Goal: Ask a question

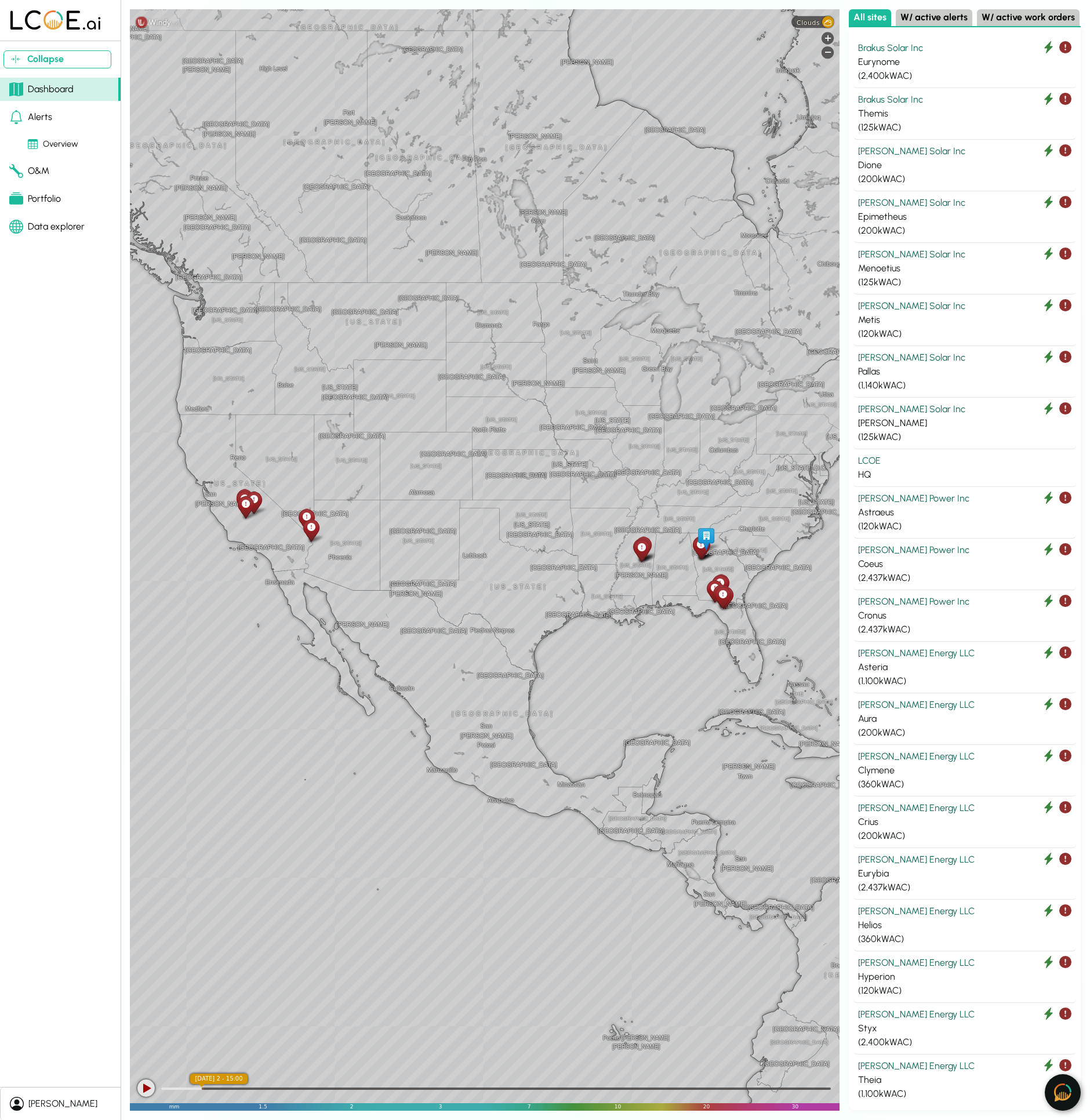
click at [1061, 1089] on img at bounding box center [1063, 1092] width 17 height 18
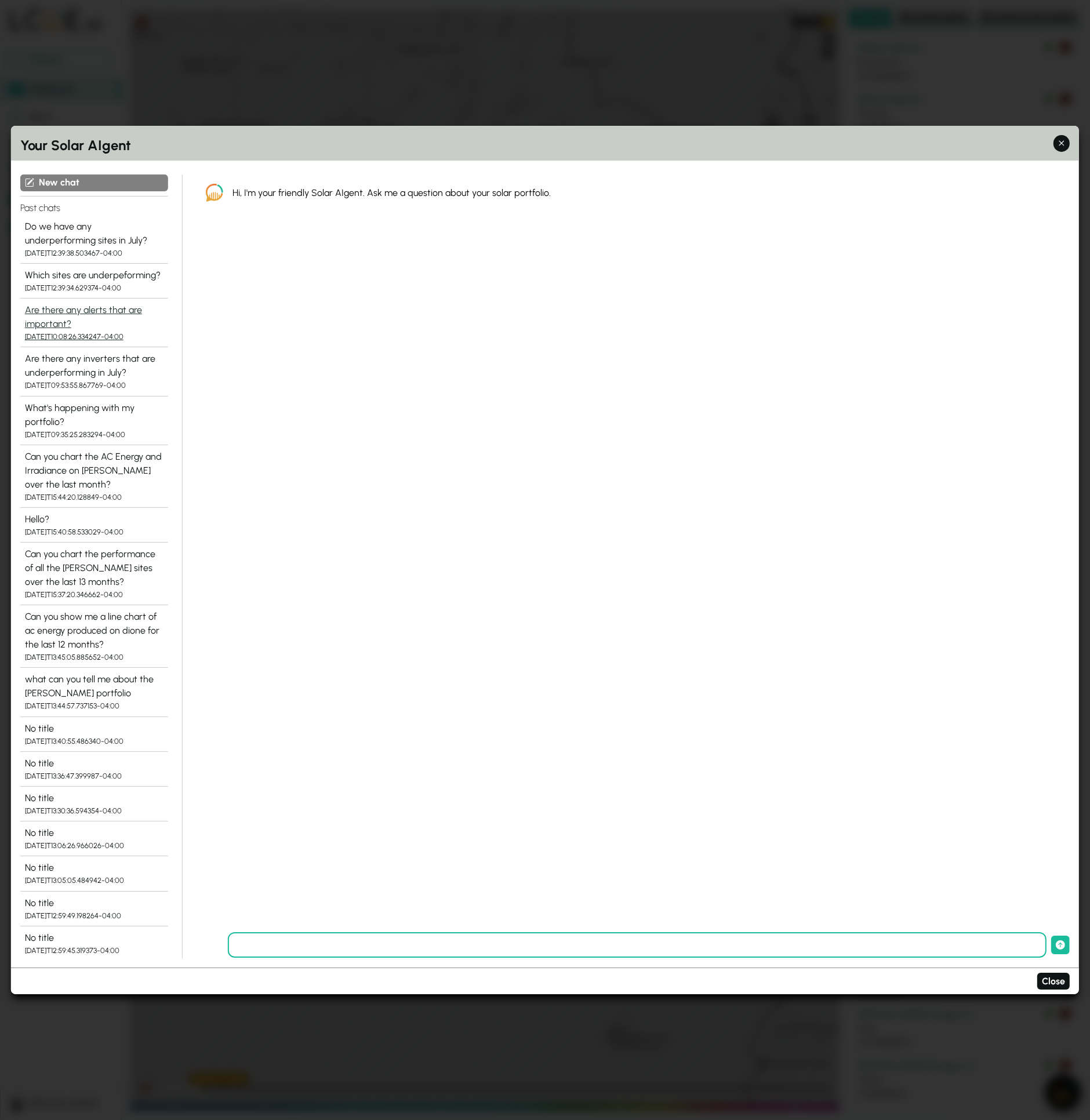
click at [88, 307] on div "Are there any alerts that are important?" at bounding box center [94, 317] width 138 height 28
click at [69, 362] on div "Are there any inverters that are underperforming in July?" at bounding box center [94, 365] width 138 height 28
click at [67, 408] on div "What's happening with my portfolio?" at bounding box center [94, 414] width 138 height 28
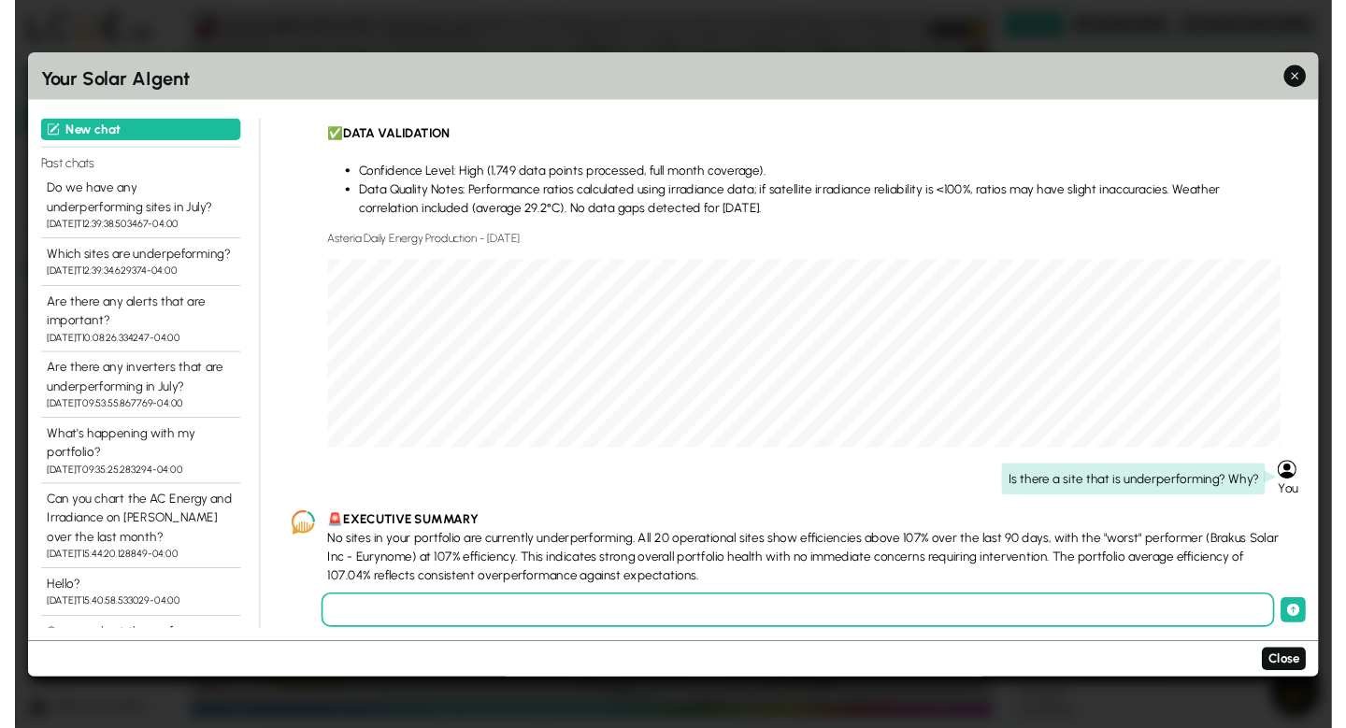
scroll to position [2382, 0]
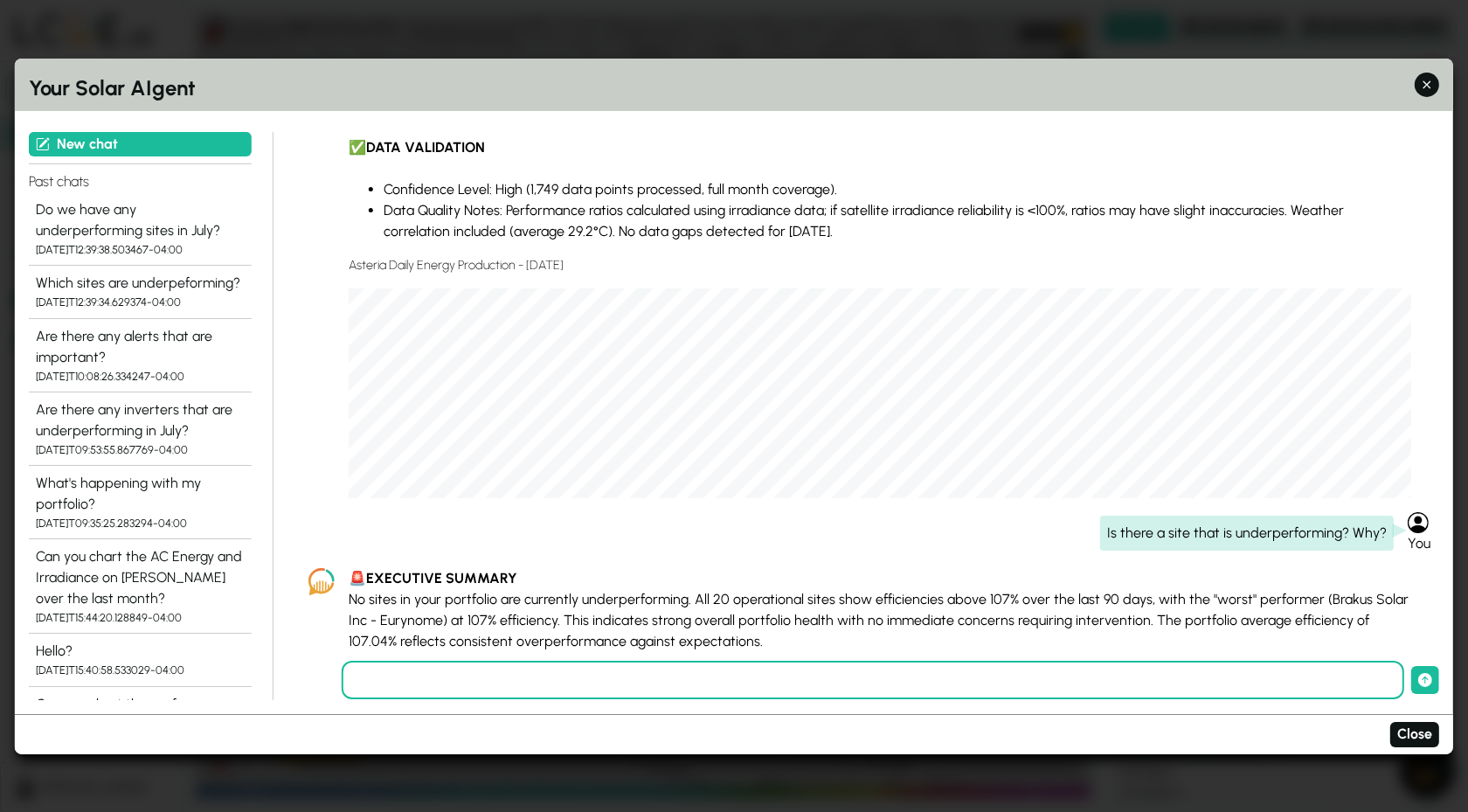
click at [1173, 530] on div "Is there a site that is underperforming? Why?" at bounding box center [1247, 533] width 293 height 35
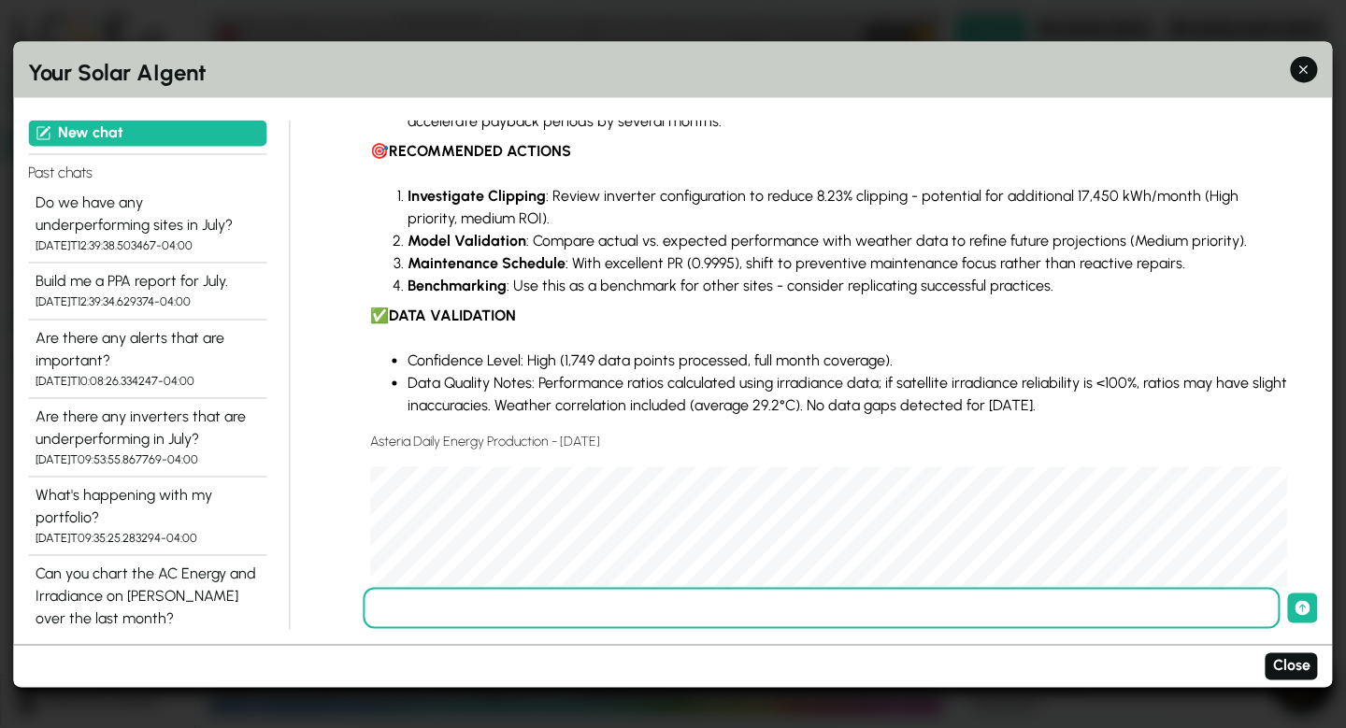
scroll to position [2539, 0]
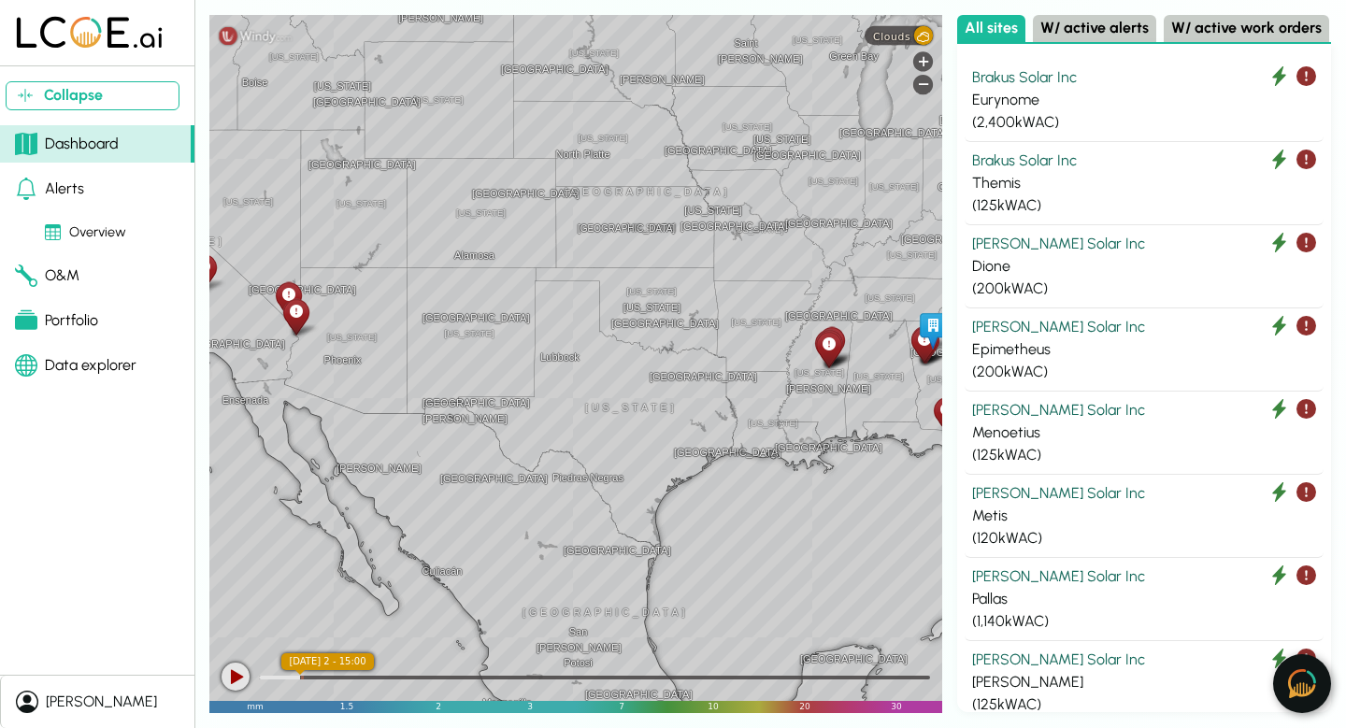
click at [1082, 7] on div "Collapse Dashboard Alerts Overview O&M Portfolio Data explorer daryl Logout dar…" at bounding box center [673, 364] width 1346 height 728
click at [1312, 699] on button at bounding box center [1302, 683] width 58 height 59
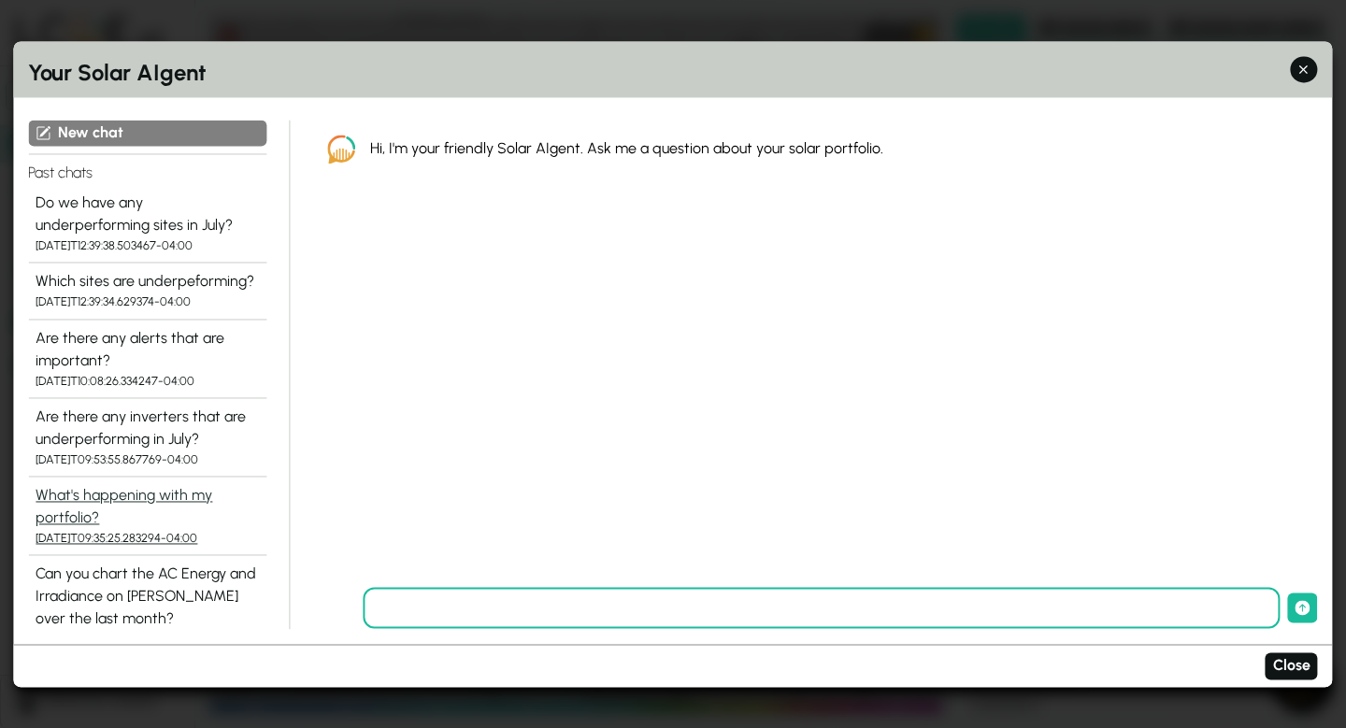
click at [199, 496] on div "What's happening with my portfolio?" at bounding box center [147, 506] width 223 height 45
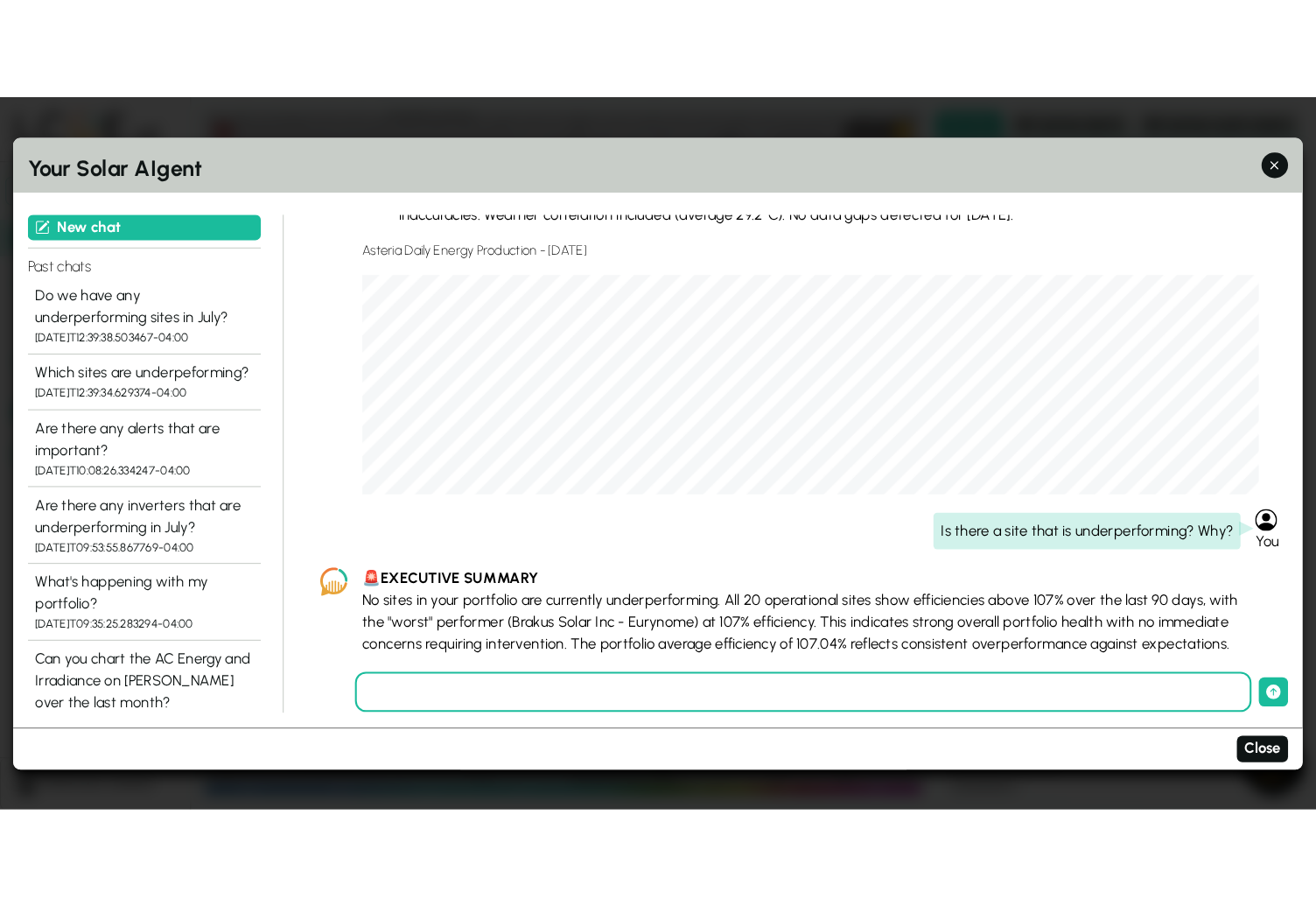
scroll to position [2494, 0]
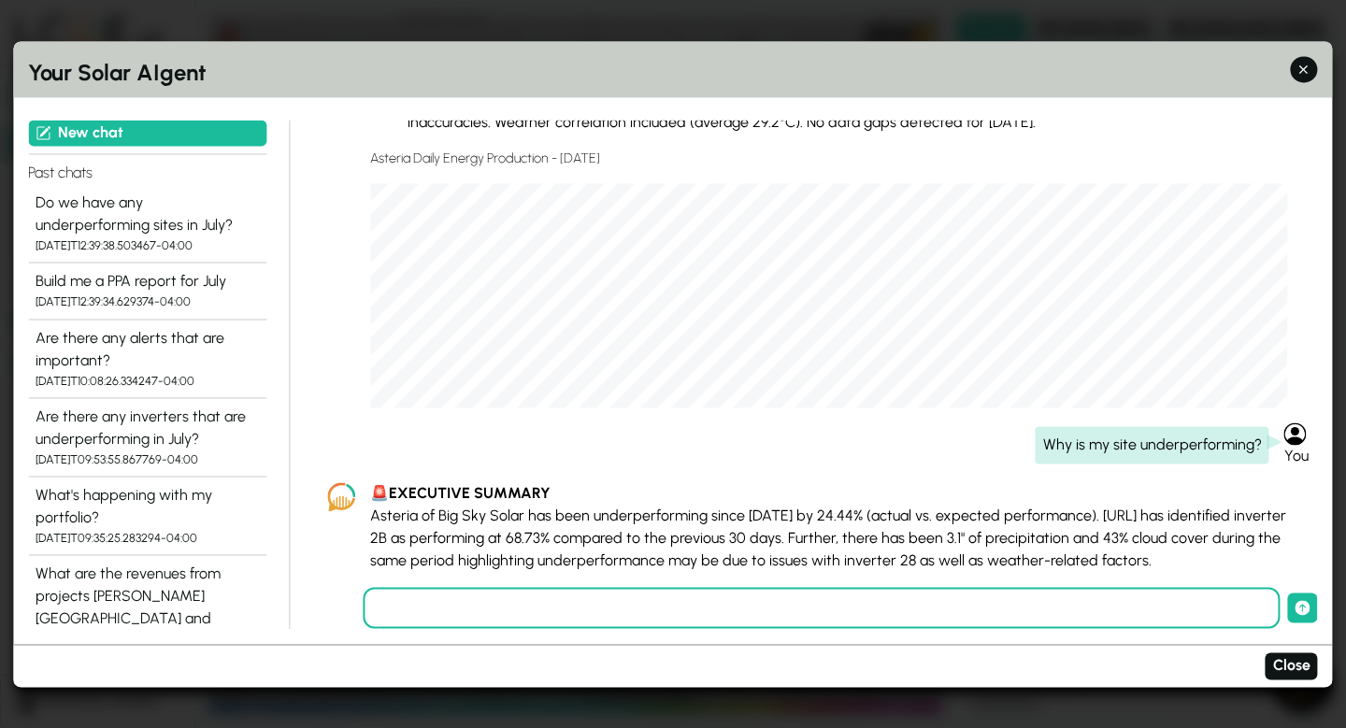
click at [438, 90] on div "Your Solar AIgent" at bounding box center [672, 69] width 1319 height 56
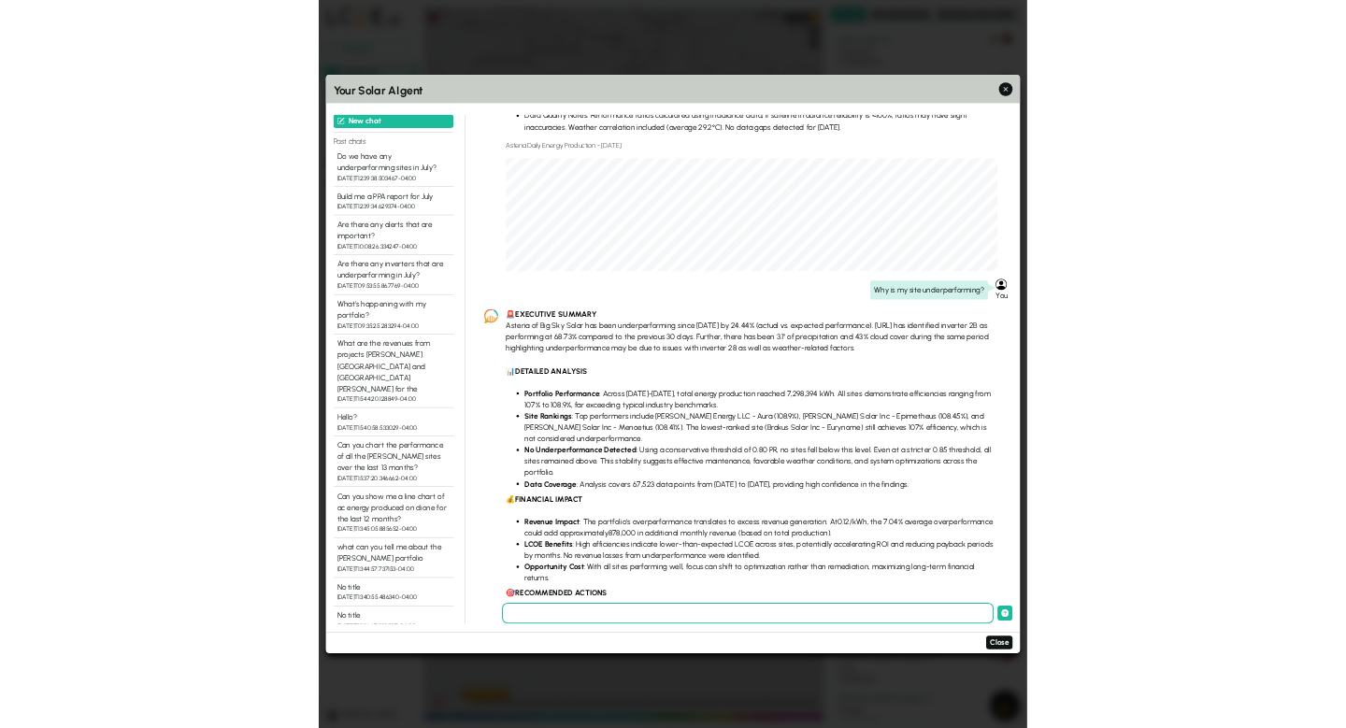
scroll to position [2643, 0]
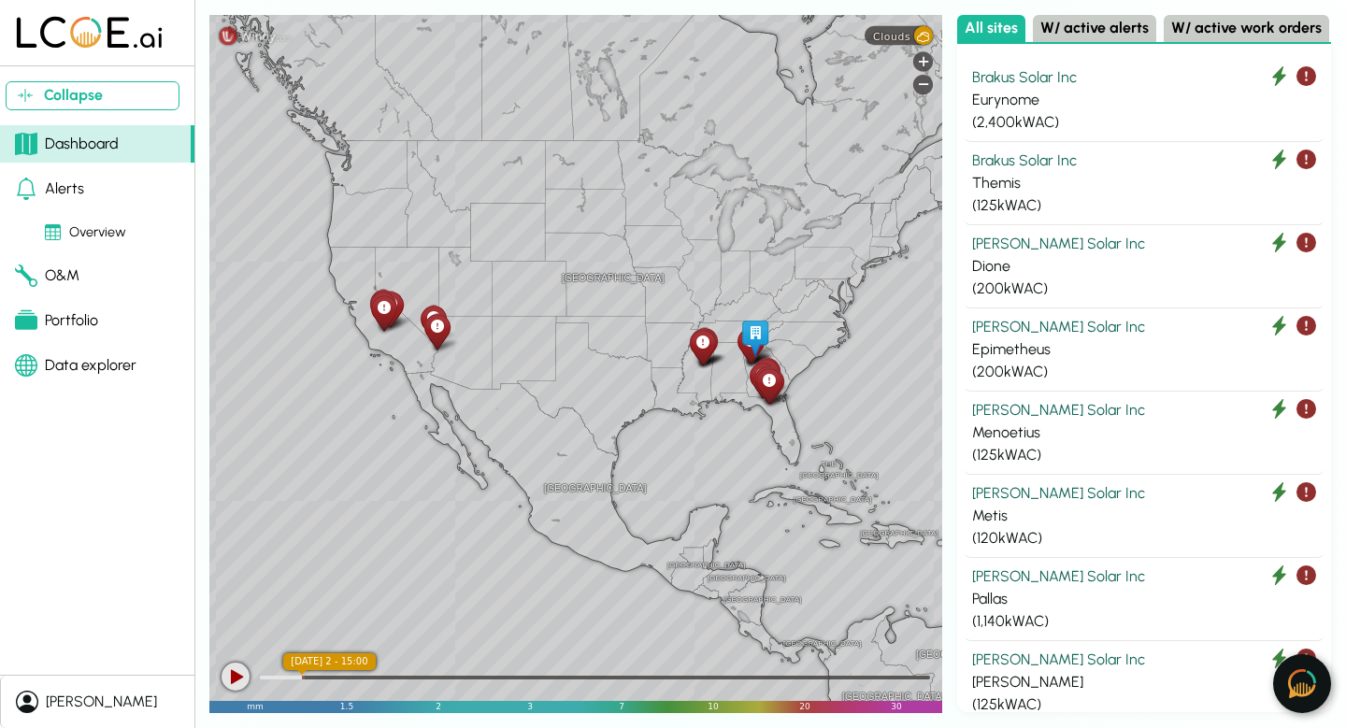
click at [1306, 696] on img at bounding box center [1302, 683] width 28 height 29
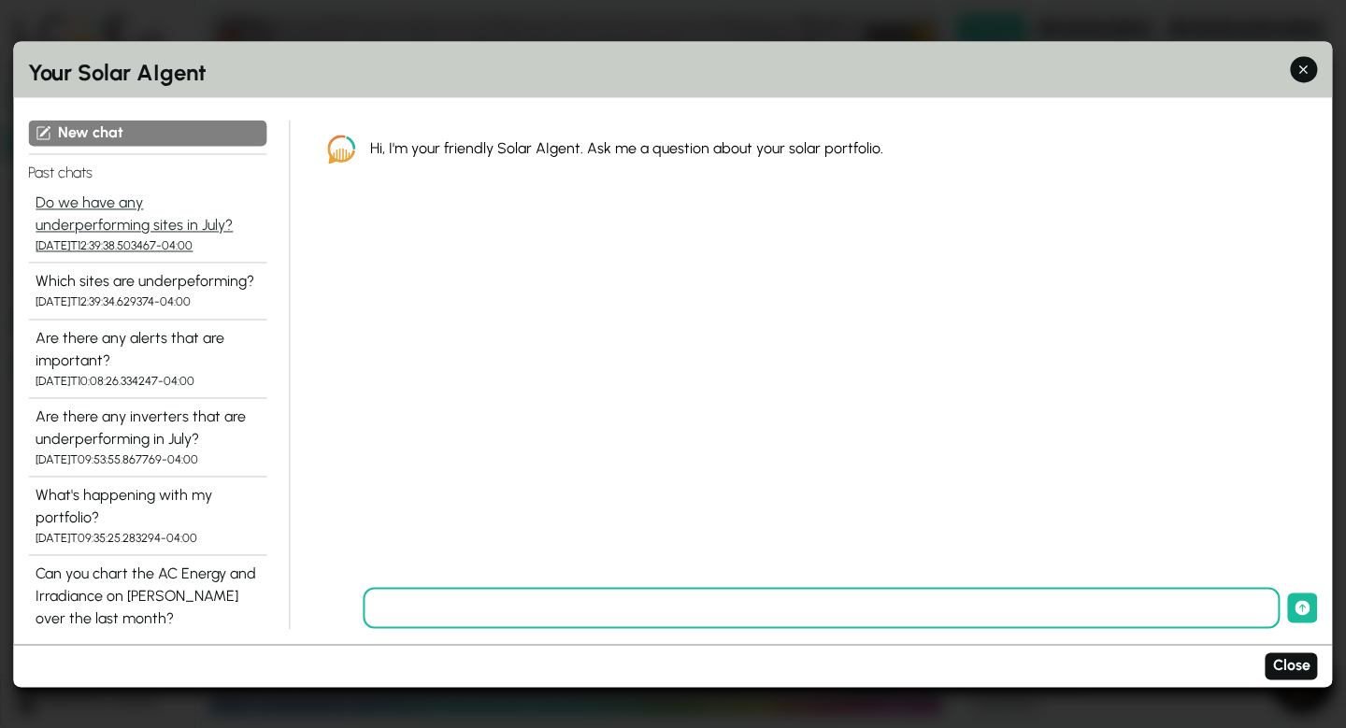
click at [153, 212] on div "Do we have any underperforming sites in July?" at bounding box center [147, 215] width 223 height 45
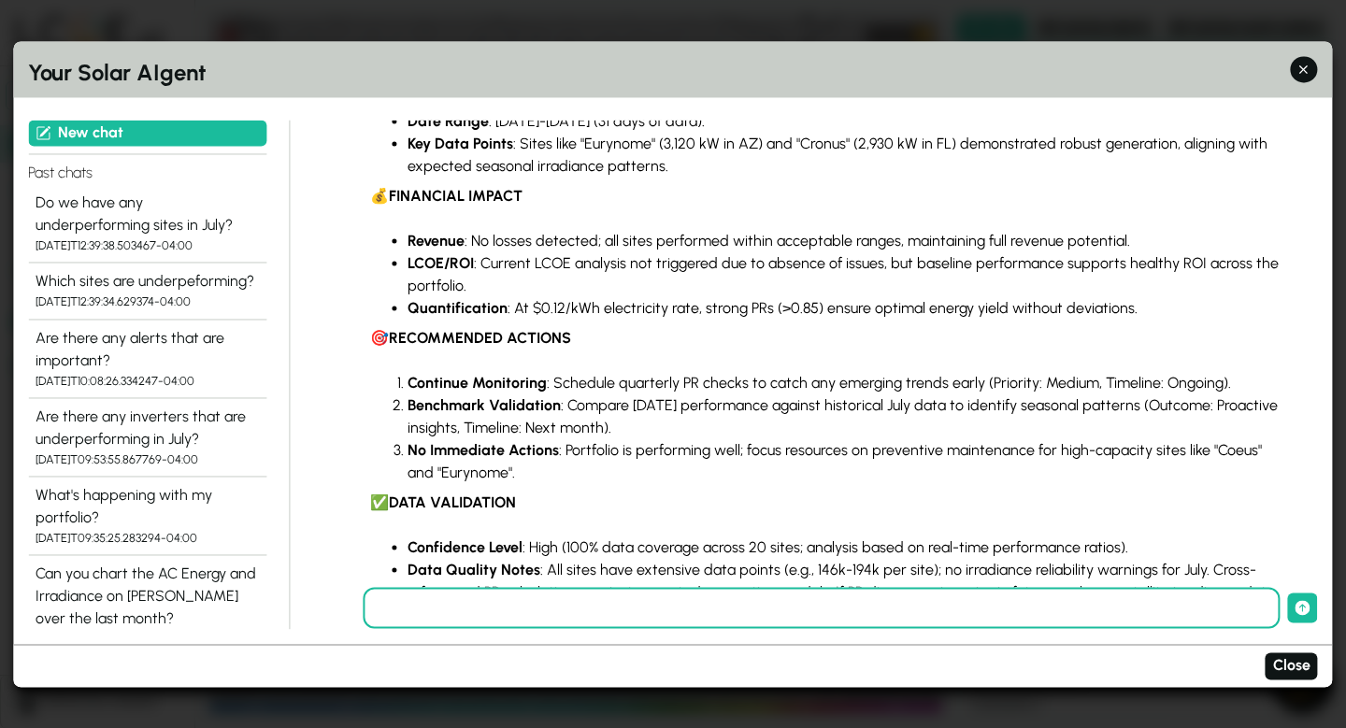
scroll to position [347, 0]
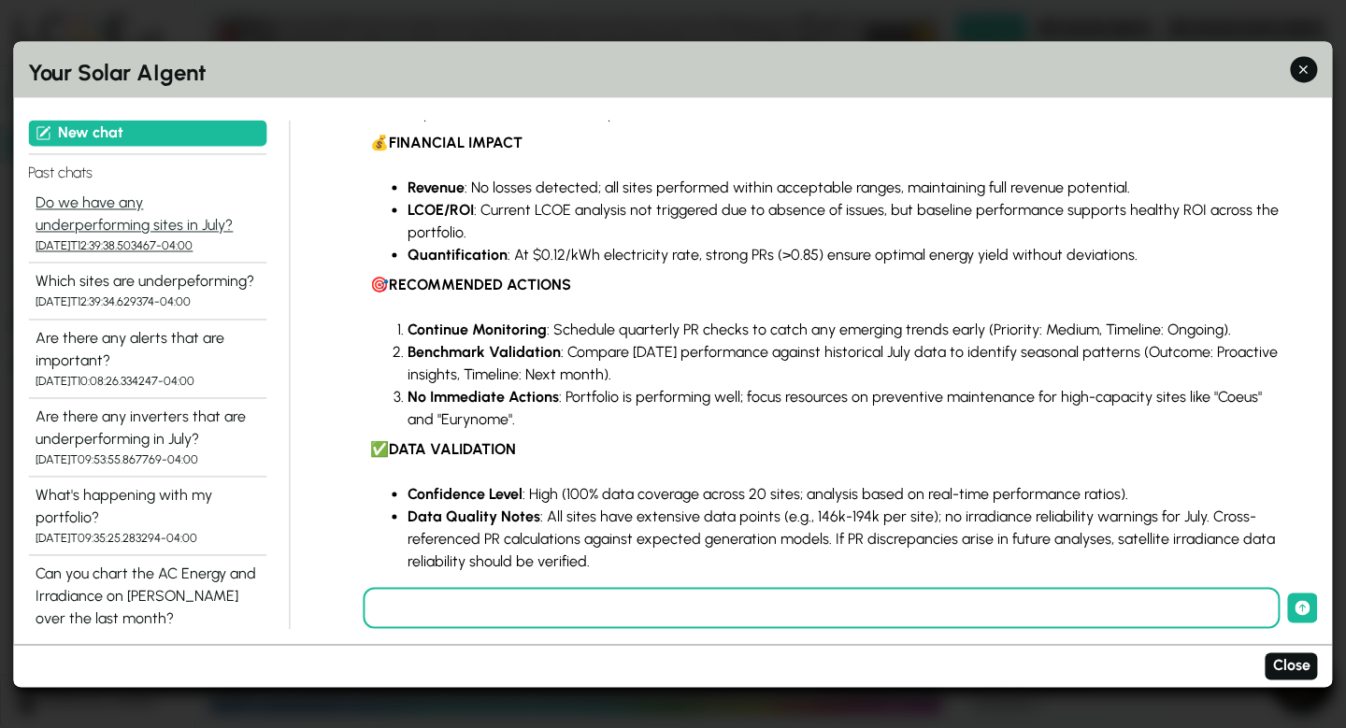
click at [31, 219] on button "Do we have any underperforming sites in July? [DATE]T12:39:38.503467-04:00" at bounding box center [147, 224] width 238 height 79
click at [118, 501] on div "What's happening with my portfolio?" at bounding box center [147, 506] width 223 height 45
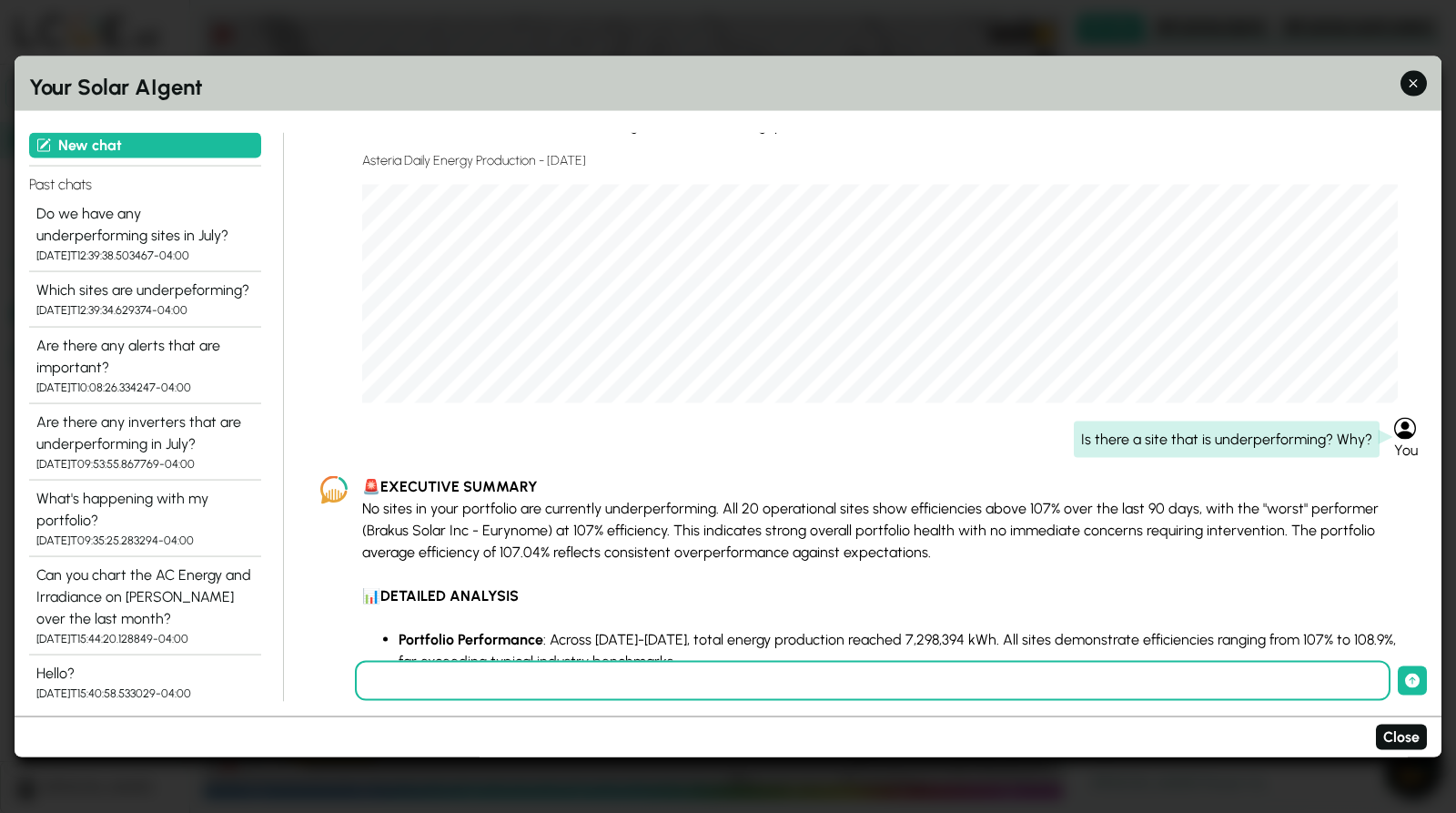
scroll to position [2476, 0]
click at [1152, 443] on div "Is there a site that is underperforming? Why?" at bounding box center [1226, 437] width 306 height 36
click at [1147, 440] on div "Is there a site that is underperforming? Why?" at bounding box center [1226, 437] width 306 height 36
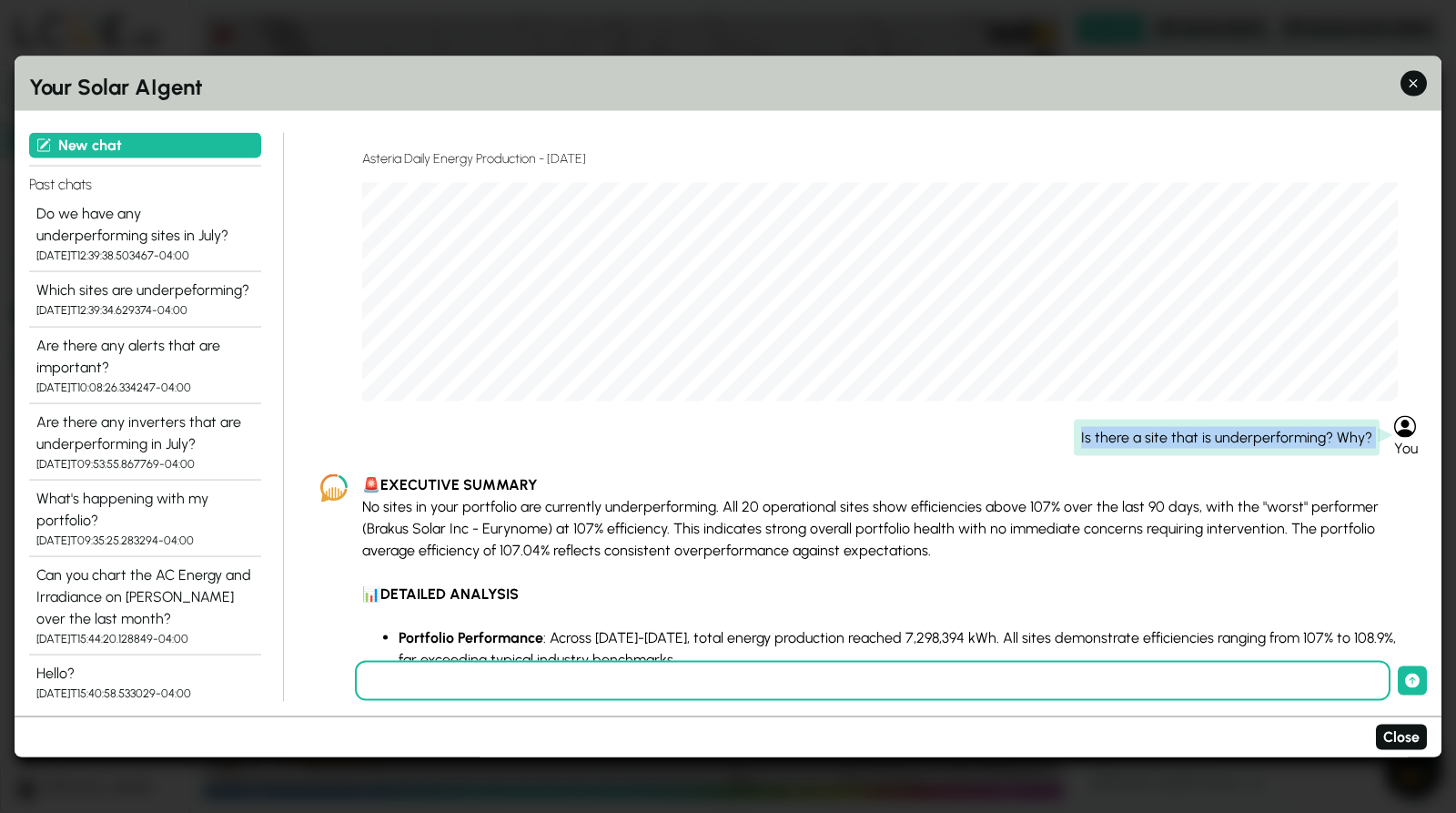
click at [1147, 440] on div "Is there a site that is underperforming? Why?" at bounding box center [1226, 437] width 306 height 36
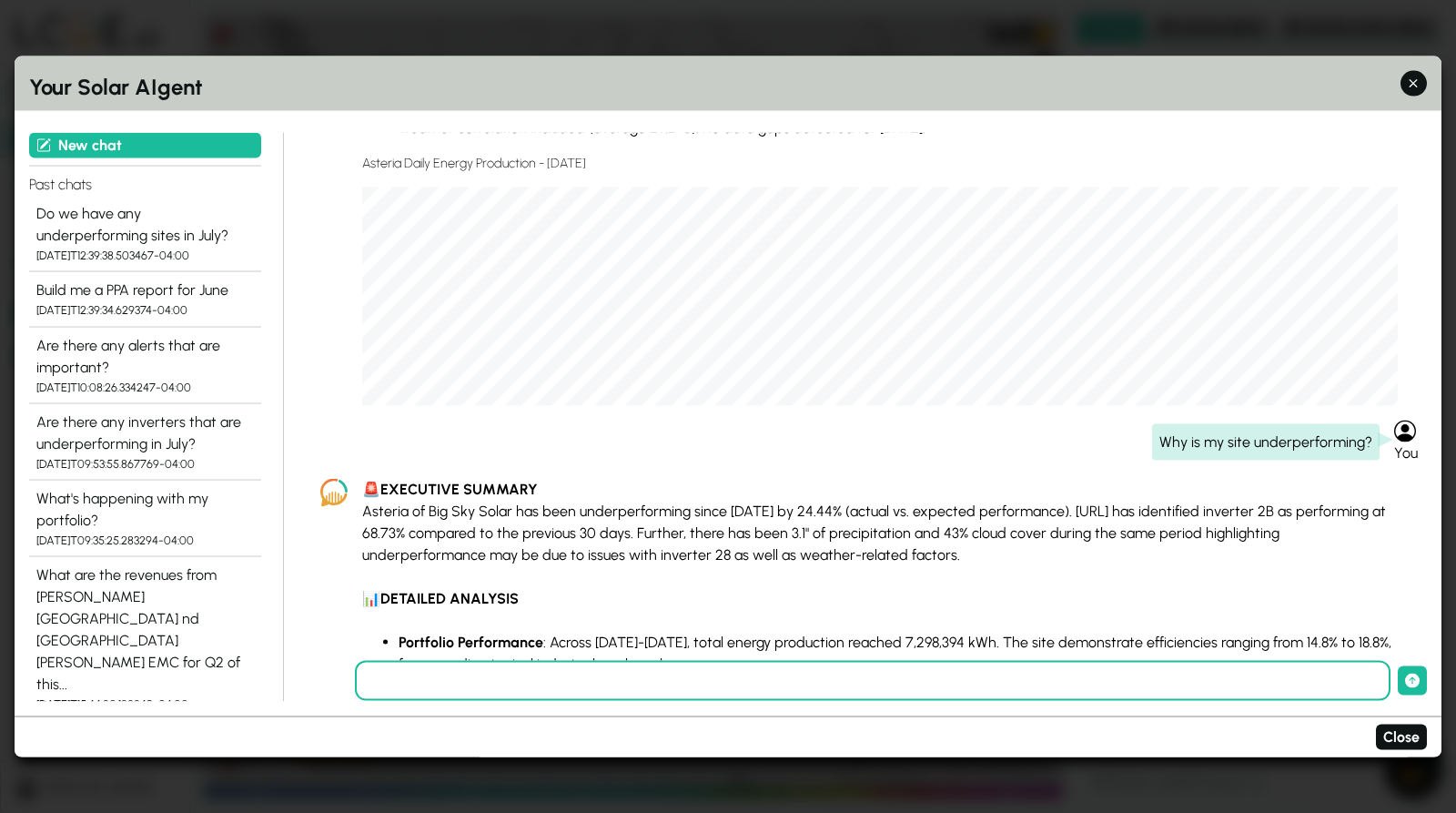
click at [846, 103] on h2 "Your Solar AIgent" at bounding box center [728, 87] width 1398 height 33
